Goal: Task Accomplishment & Management: Manage account settings

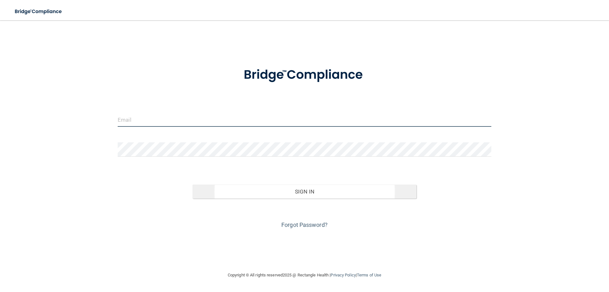
type input "[EMAIL_ADDRESS][DOMAIN_NAME]"
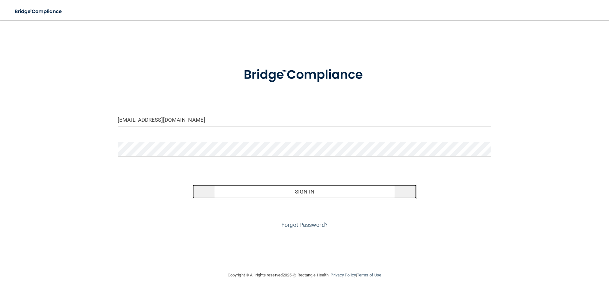
click at [287, 193] on button "Sign In" at bounding box center [305, 191] width 224 height 14
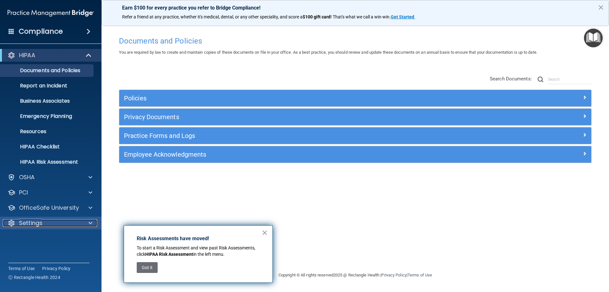
click at [38, 220] on p "Settings" at bounding box center [30, 223] width 23 height 8
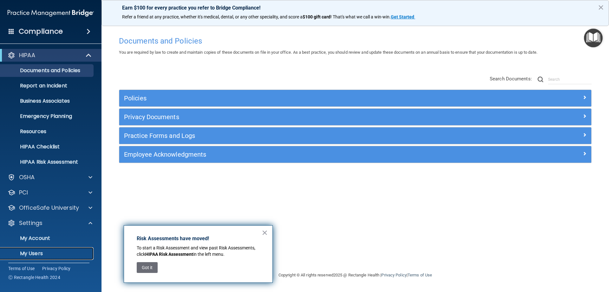
click at [41, 253] on p "My Users" at bounding box center [47, 253] width 87 height 6
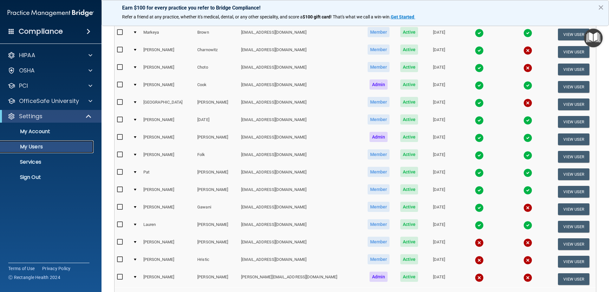
scroll to position [234, 0]
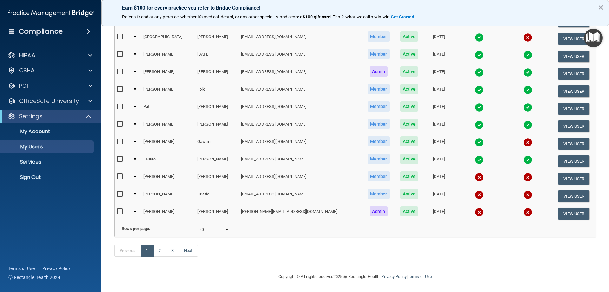
click at [218, 226] on select "10 20 30 40 all" at bounding box center [215, 230] width 30 height 10
select select "56"
click at [200, 225] on select "10 20 30 40 all" at bounding box center [215, 230] width 30 height 10
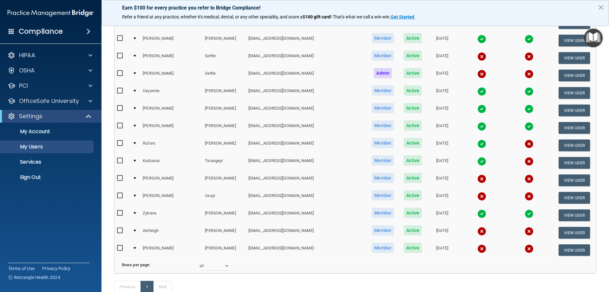
scroll to position [862, 0]
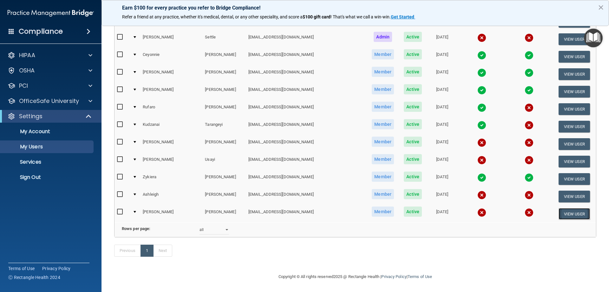
click at [565, 208] on button "View User" at bounding box center [574, 214] width 31 height 12
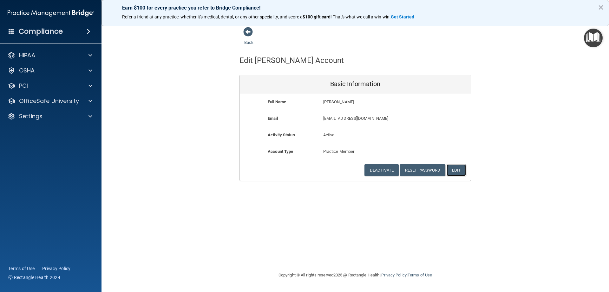
click at [459, 169] on button "Edit" at bounding box center [456, 170] width 19 height 12
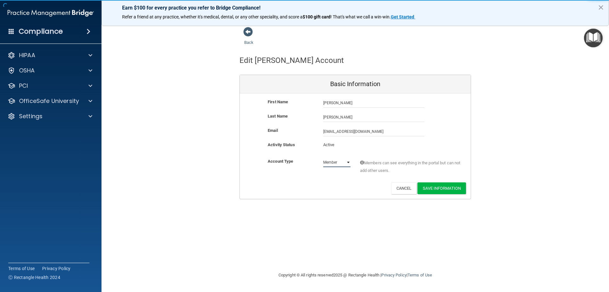
click at [349, 163] on select "Admin Member" at bounding box center [336, 162] width 27 height 10
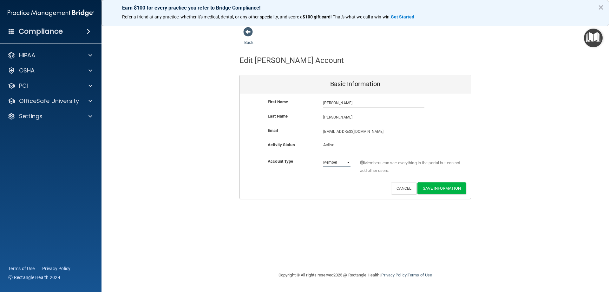
select select "practice_admin"
click at [323, 157] on select "Admin Member" at bounding box center [336, 162] width 27 height 10
click at [432, 189] on button "Save Information" at bounding box center [442, 188] width 49 height 12
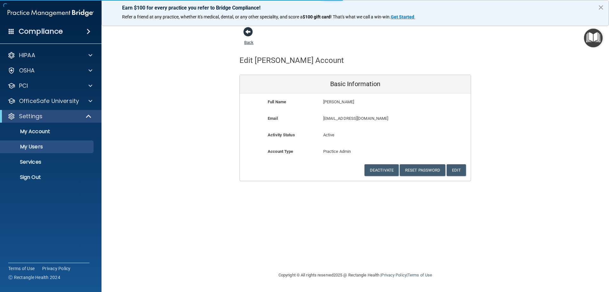
click at [246, 31] on span at bounding box center [248, 32] width 10 height 10
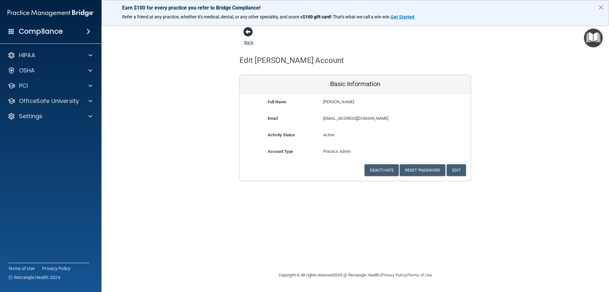
click at [248, 30] on span at bounding box center [248, 32] width 10 height 10
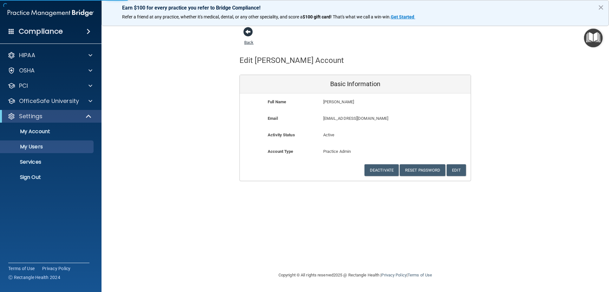
click at [250, 43] on link "Back" at bounding box center [248, 38] width 9 height 12
select select "20"
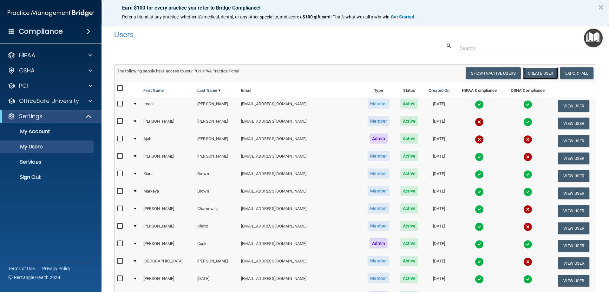
click at [541, 70] on button "Create User" at bounding box center [541, 73] width 36 height 12
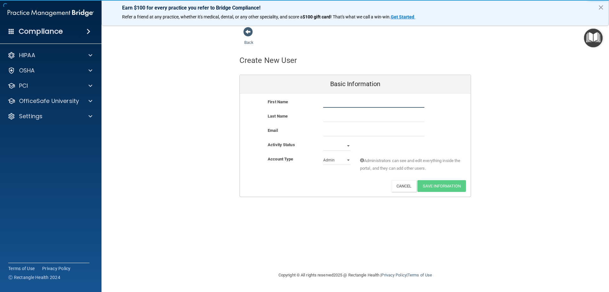
click at [388, 105] on input "text" at bounding box center [373, 103] width 101 height 10
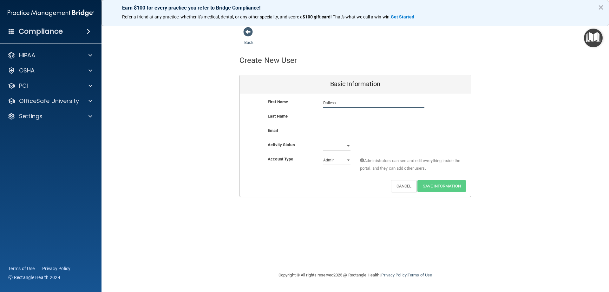
type input "Daliesa"
click at [359, 120] on input "text" at bounding box center [373, 117] width 101 height 10
click at [339, 112] on input "text" at bounding box center [373, 117] width 101 height 10
type input "[PERSON_NAME]"
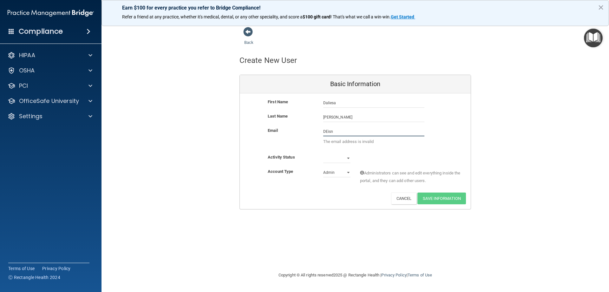
type input "DEisner@akesosurgery.com"
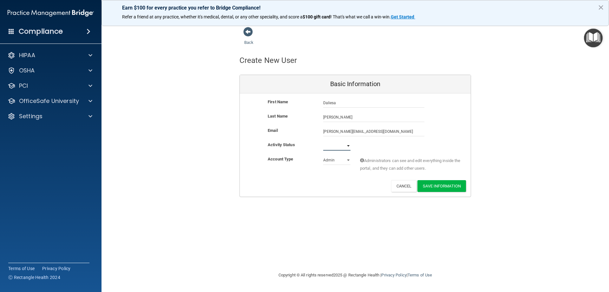
click at [347, 145] on select "Active Inactive" at bounding box center [336, 146] width 27 height 10
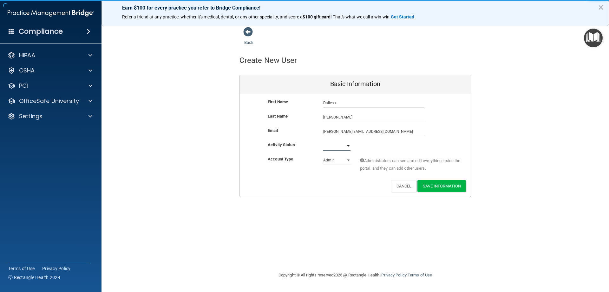
select select "active"
click at [323, 141] on select "Active Inactive" at bounding box center [336, 146] width 27 height 10
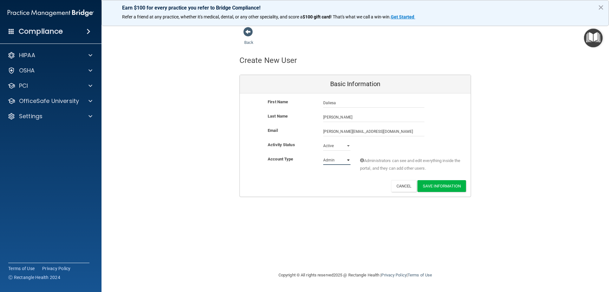
click at [349, 159] on select "Admin Member" at bounding box center [336, 160] width 27 height 10
select select "practice_member"
click at [323, 155] on select "Admin Member" at bounding box center [336, 160] width 27 height 10
click at [445, 188] on button "Save Information" at bounding box center [442, 186] width 49 height 12
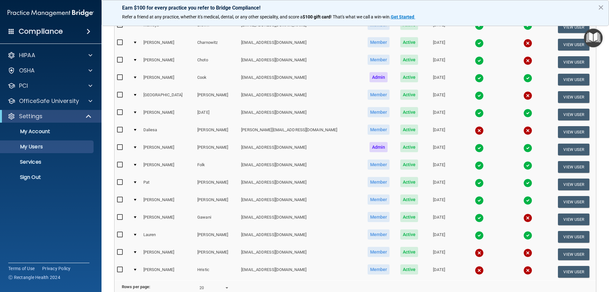
scroll to position [222, 0]
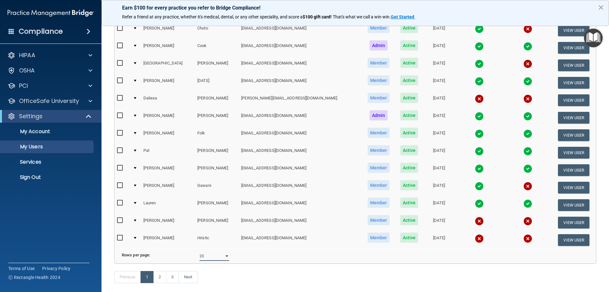
click at [224, 260] on select "10 20 30 40 all" at bounding box center [215, 256] width 30 height 10
select select "57"
click at [200, 256] on select "10 20 30 40 all" at bounding box center [215, 256] width 30 height 10
click at [568, 242] on button "View User" at bounding box center [573, 240] width 31 height 12
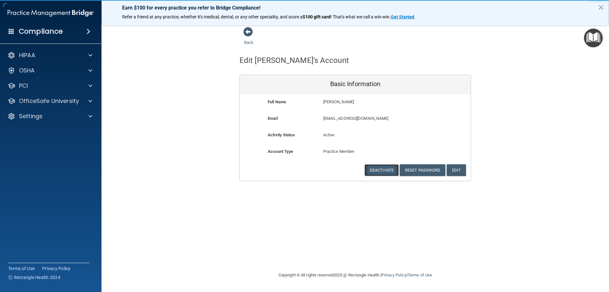
click at [384, 167] on button "Deactivate" at bounding box center [382, 170] width 34 height 12
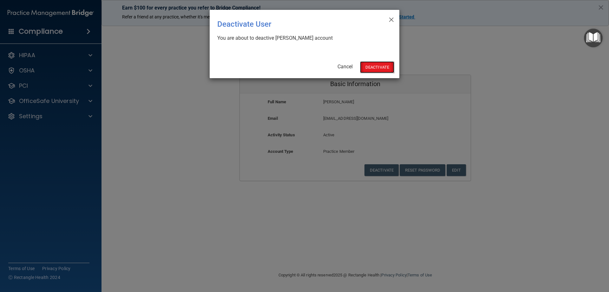
click at [385, 66] on button "Deactivate" at bounding box center [377, 67] width 34 height 12
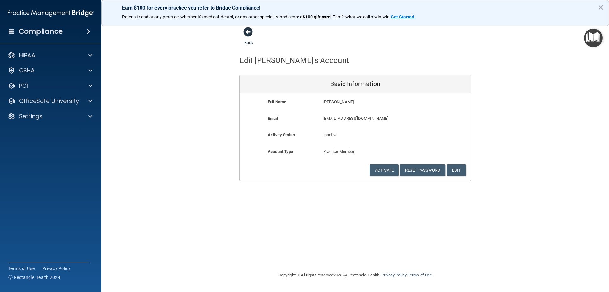
click at [248, 34] on span at bounding box center [248, 32] width 10 height 10
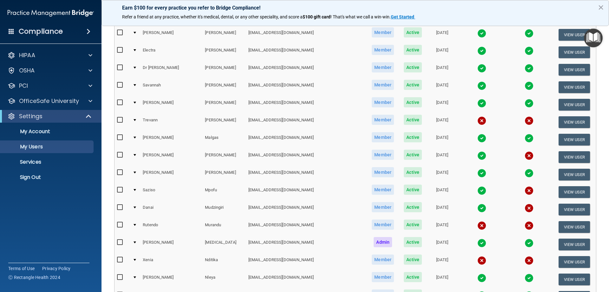
scroll to position [449, 0]
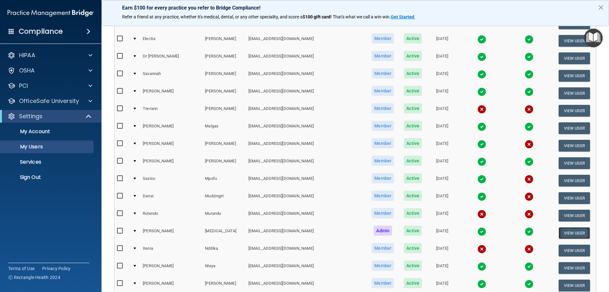
click at [564, 235] on button "View User" at bounding box center [574, 233] width 31 height 12
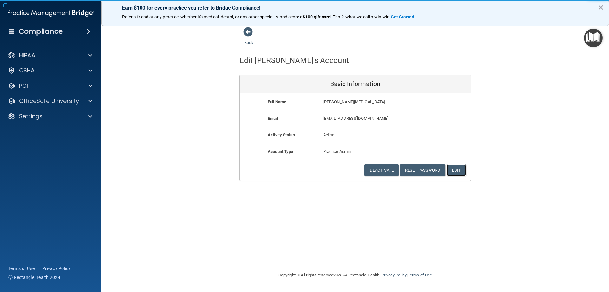
click at [455, 170] on button "Edit" at bounding box center [456, 170] width 19 height 12
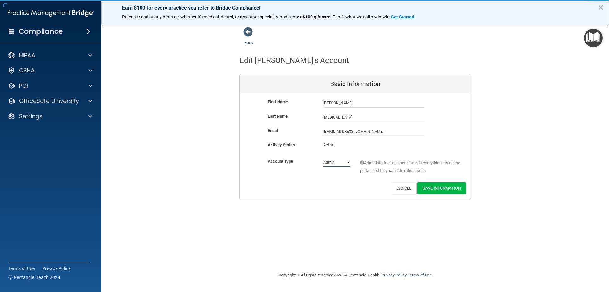
click at [348, 162] on select "Admin Member" at bounding box center [336, 162] width 27 height 10
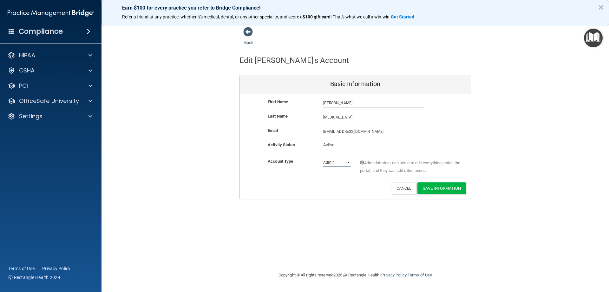
select select "practice_member"
click at [323, 157] on select "Admin Member" at bounding box center [336, 162] width 27 height 10
click at [457, 186] on button "Save Information" at bounding box center [442, 188] width 49 height 12
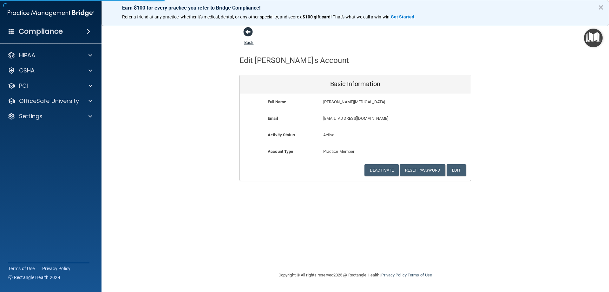
click at [247, 30] on span at bounding box center [248, 32] width 10 height 10
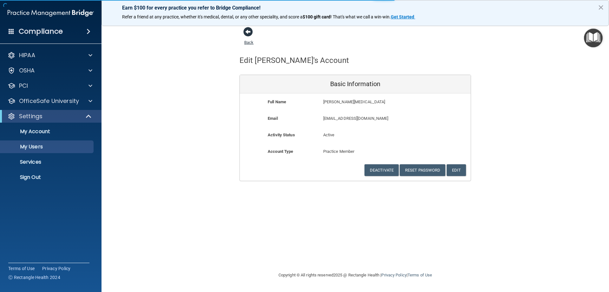
click at [250, 42] on link "Back" at bounding box center [248, 38] width 9 height 12
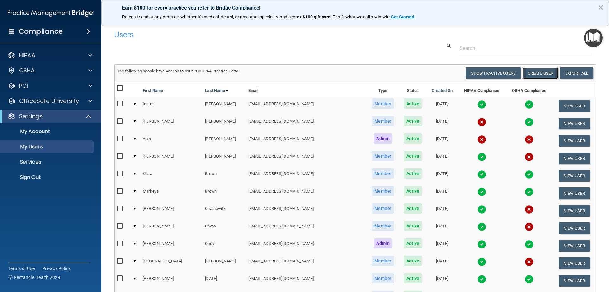
click at [531, 74] on button "Create User" at bounding box center [541, 73] width 36 height 12
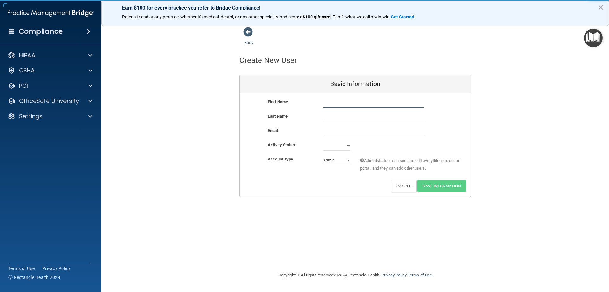
click at [345, 101] on input "text" at bounding box center [373, 103] width 101 height 10
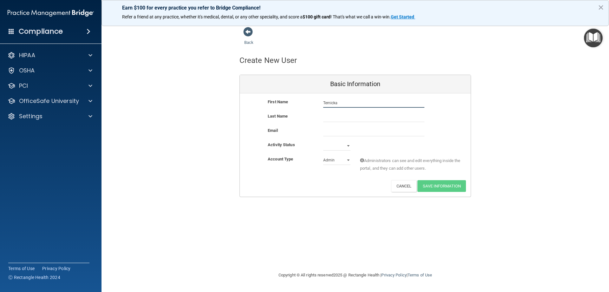
type input "Temicka"
type input "[PERSON_NAME]"
click at [343, 131] on input "email" at bounding box center [373, 132] width 101 height 10
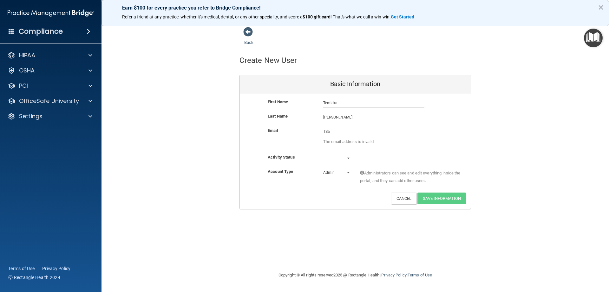
type input "[EMAIL_ADDRESS][DOMAIN_NAME]"
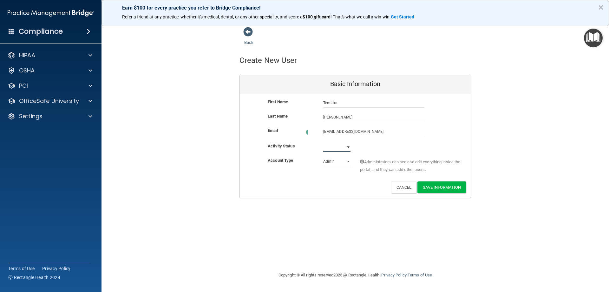
click at [343, 148] on select "Active Inactive" at bounding box center [336, 147] width 27 height 10
select select "active"
click at [323, 141] on select "Active Inactive" at bounding box center [336, 146] width 27 height 10
click at [446, 184] on button "Save Information" at bounding box center [442, 186] width 49 height 12
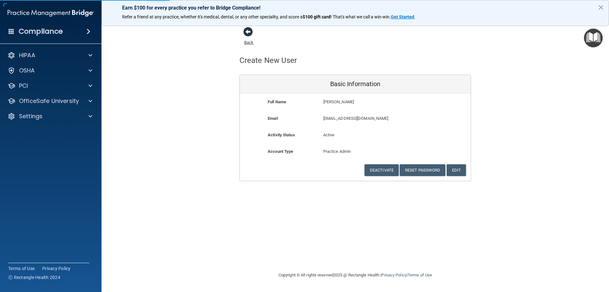
click at [252, 34] on span at bounding box center [248, 32] width 10 height 10
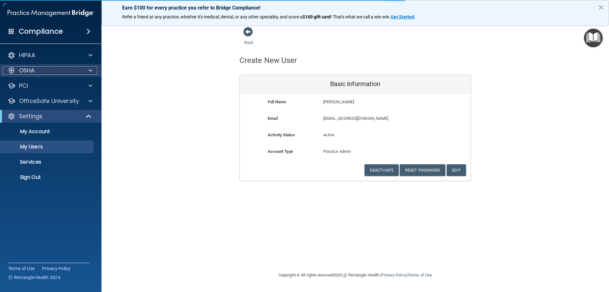
click at [86, 72] on div at bounding box center [90, 71] width 16 height 8
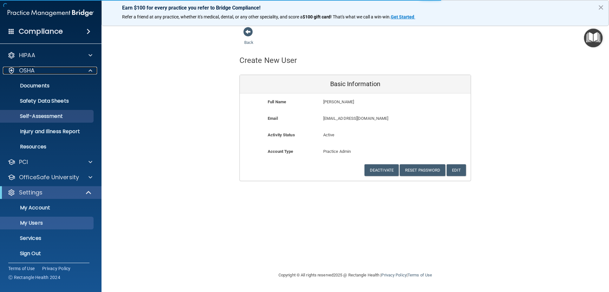
select select "20"
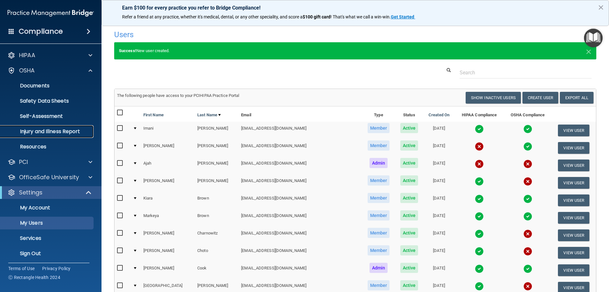
click at [52, 134] on p "Injury and Illness Report" at bounding box center [47, 131] width 87 height 6
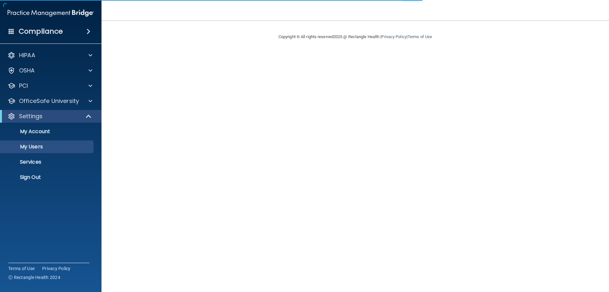
select select "20"
